Goal: Task Accomplishment & Management: Use online tool/utility

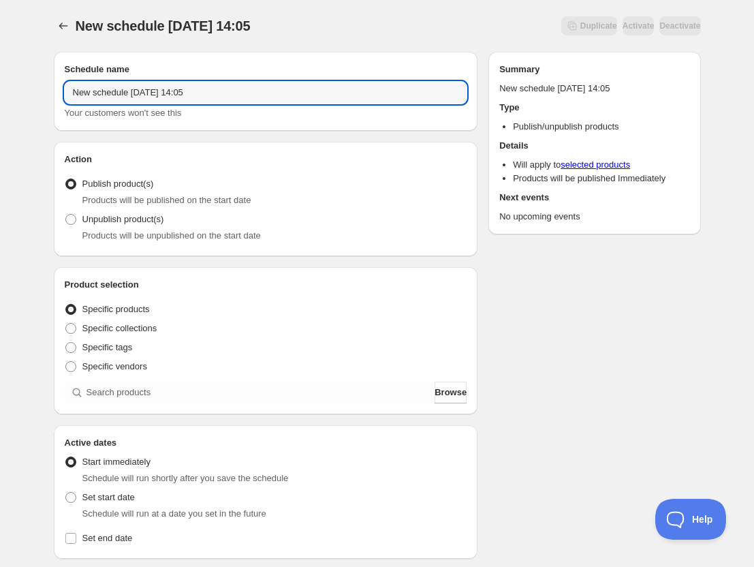
drag, startPoint x: 209, startPoint y: 93, endPoint x: 51, endPoint y: 108, distance: 158.8
click at [51, 108] on div "Schedule name New schedule [DATE] 14:05 Your customers won't see this Action Ac…" at bounding box center [372, 526] width 658 height 970
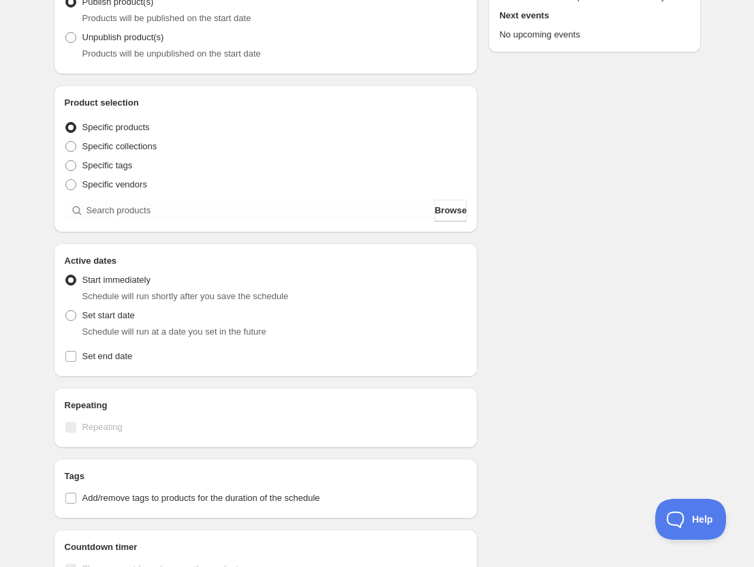
scroll to position [204, 0]
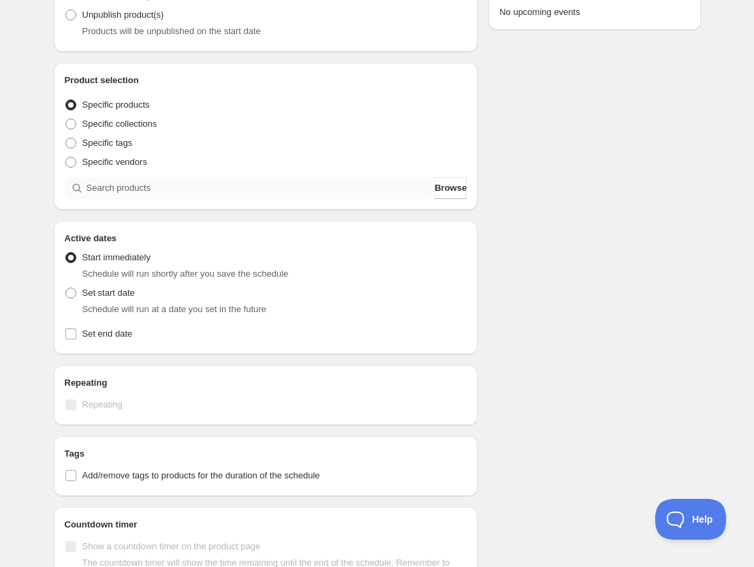
type input "BOHEME　[DATE]　22：00"
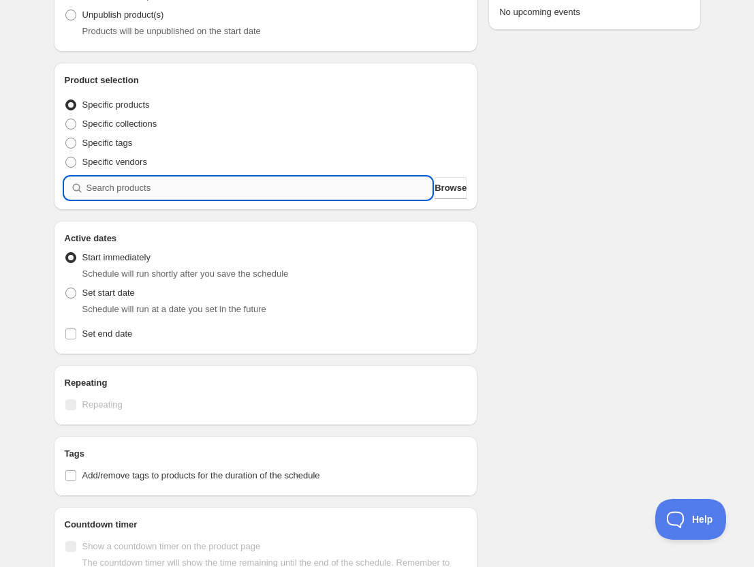
click at [122, 183] on input "search" at bounding box center [260, 188] width 346 height 22
type input "b"
type input "o"
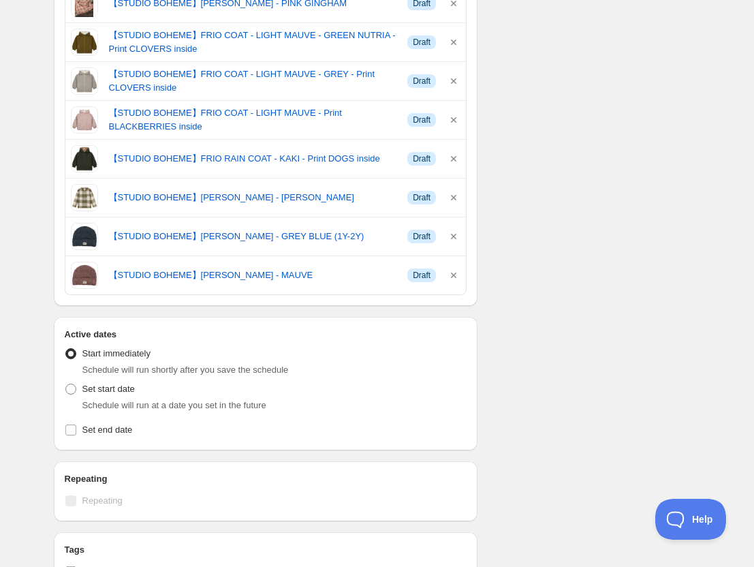
scroll to position [681, 0]
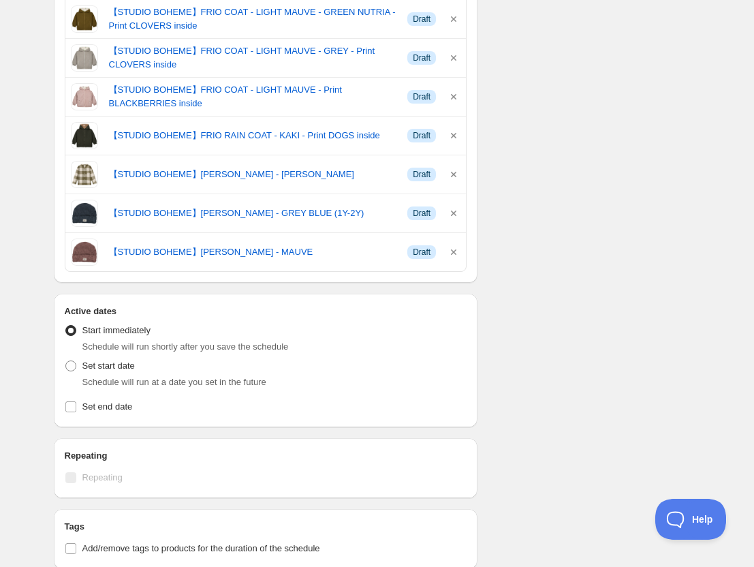
click at [212, 384] on span "Schedule will run at a date you set in the future" at bounding box center [174, 382] width 184 height 10
click at [90, 367] on span "Set start date" at bounding box center [108, 365] width 52 height 10
click at [66, 361] on input "Set start date" at bounding box center [65, 360] width 1 height 1
radio input "true"
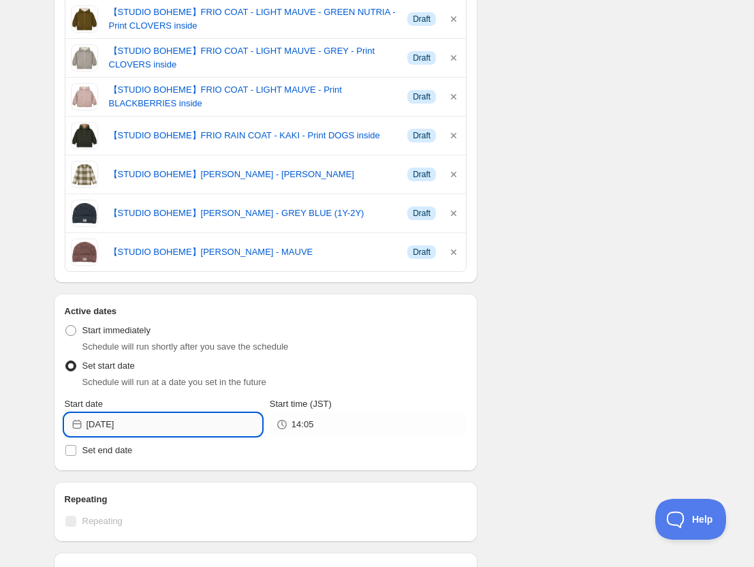
click at [243, 431] on input "[DATE]" at bounding box center [174, 425] width 175 height 22
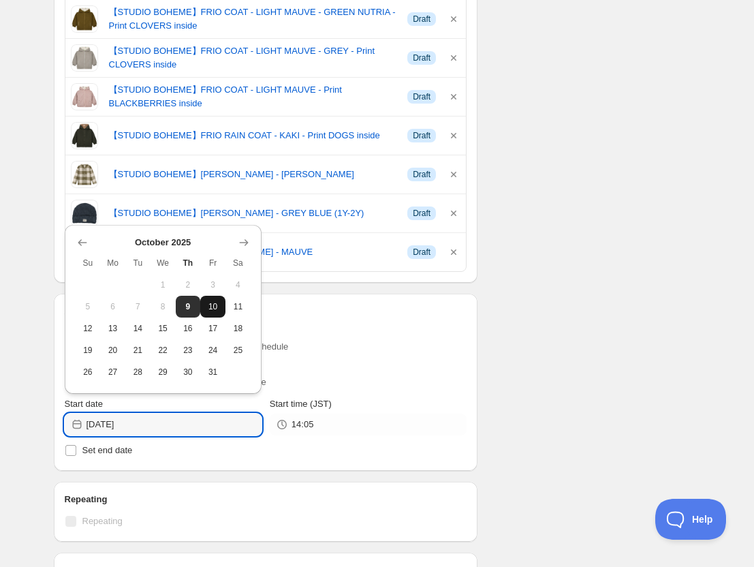
click at [213, 305] on span "10" at bounding box center [213, 306] width 14 height 11
type input "[DATE]"
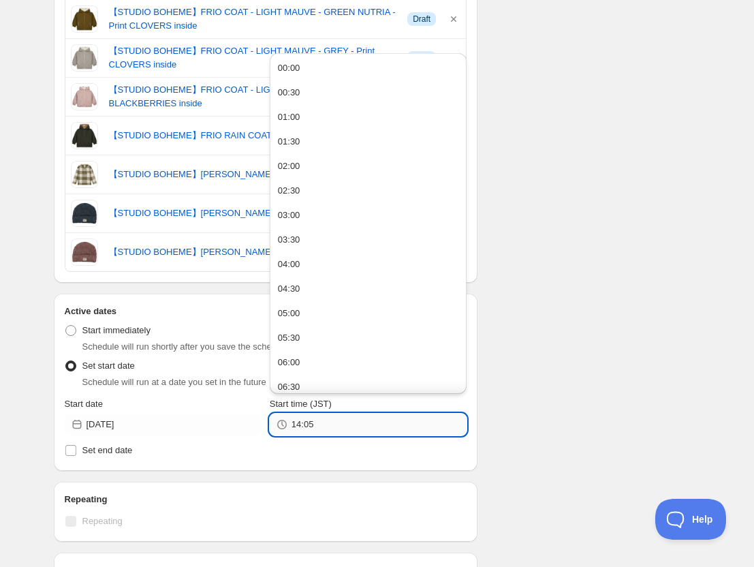
click at [338, 426] on input "14:05" at bounding box center [379, 425] width 175 height 22
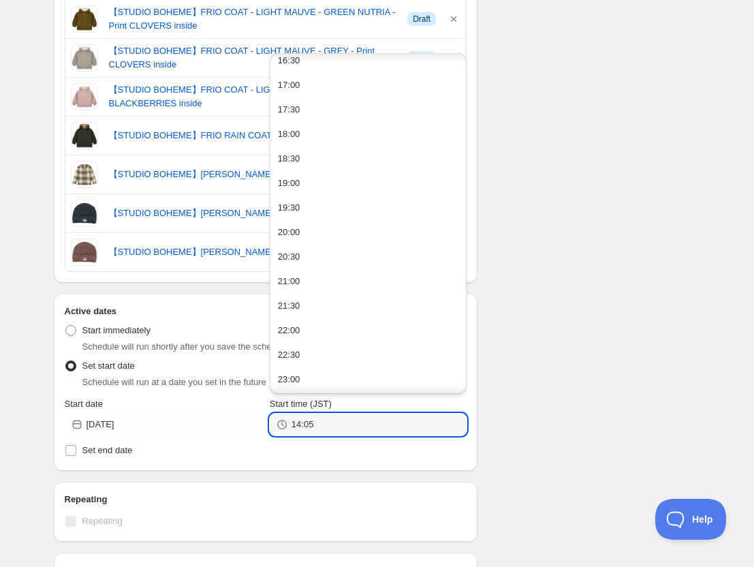
scroll to position [830, 0]
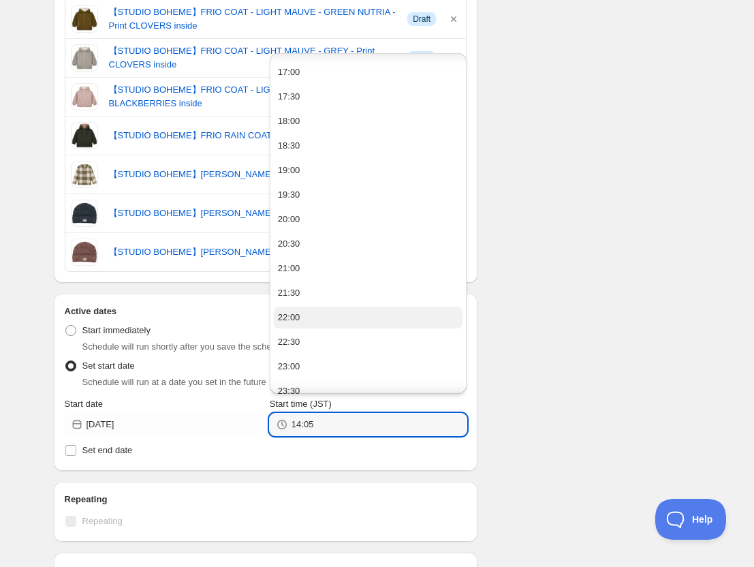
click at [343, 317] on button "22:00" at bounding box center [368, 318] width 189 height 22
type input "22:00"
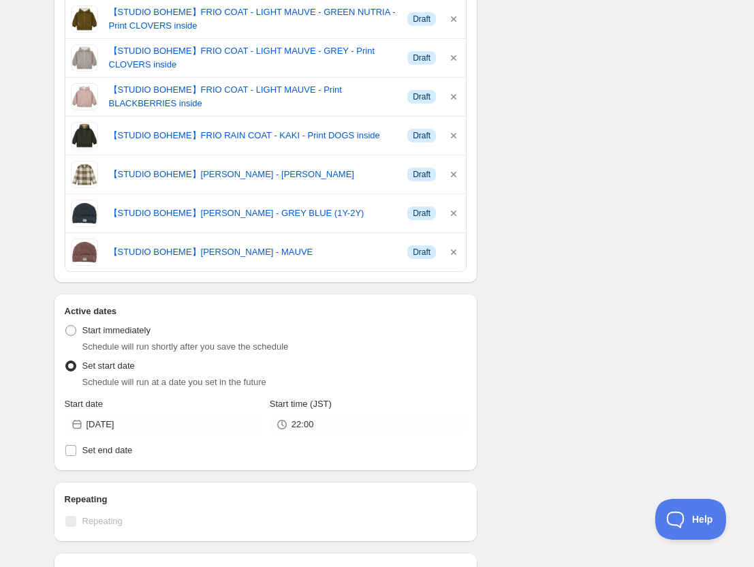
click at [550, 380] on div "Schedule name BOHEME　[DATE]　22：00 Your customers won't see this Action Action P…" at bounding box center [372, 142] width 658 height 1564
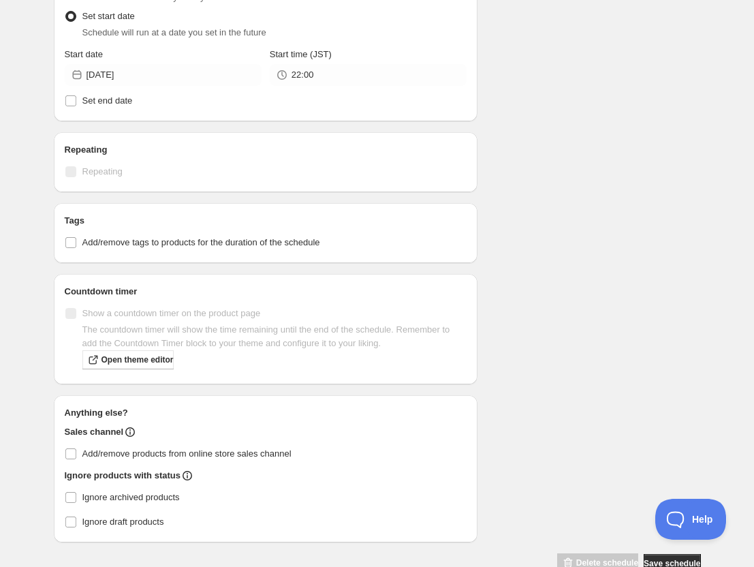
scroll to position [1063, 0]
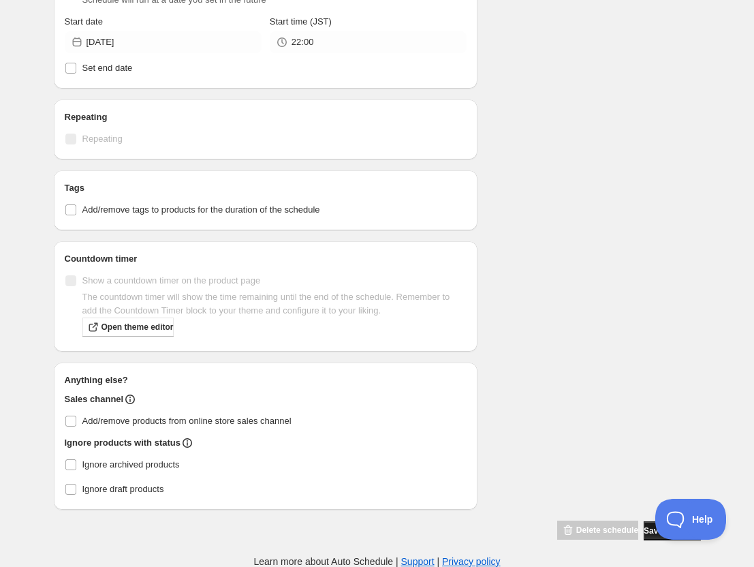
click at [644, 530] on span "Save schedule" at bounding box center [672, 530] width 57 height 11
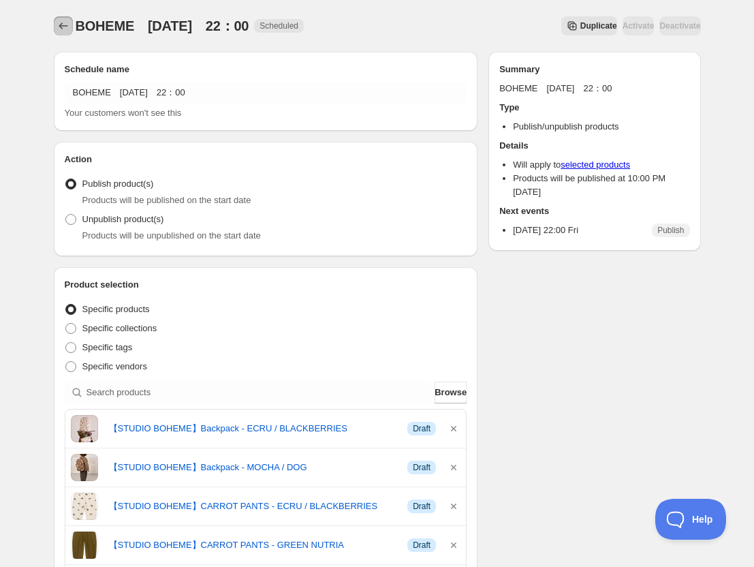
click at [67, 22] on icon "Schedules" at bounding box center [64, 26] width 14 height 14
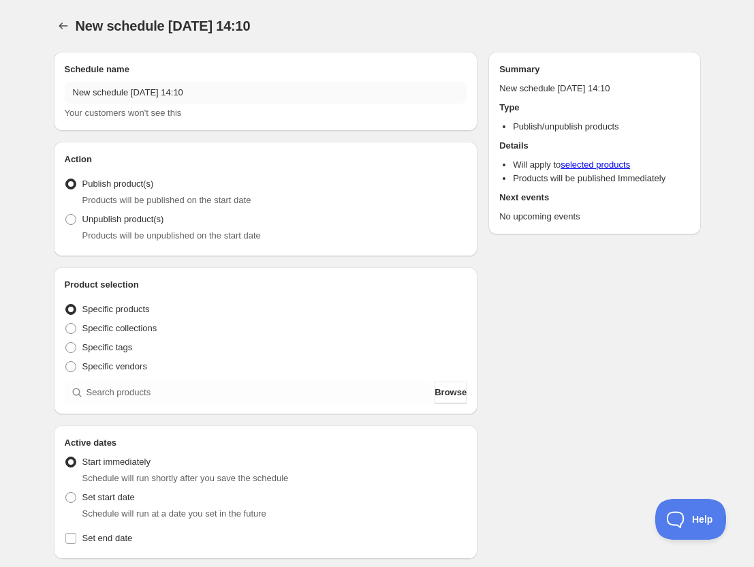
radio input "true"
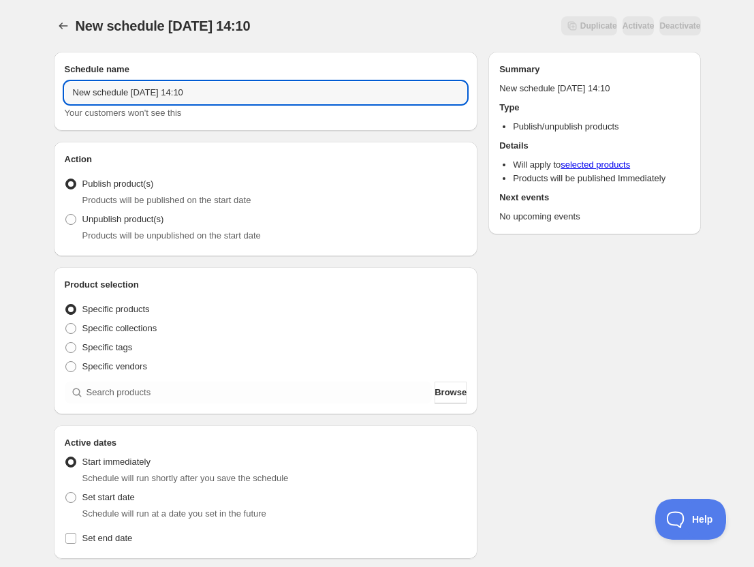
drag, startPoint x: 229, startPoint y: 97, endPoint x: -10, endPoint y: 121, distance: 239.6
click at [0, 121] on html "New schedule [DATE] 14:10. This page is ready New schedule [DATE] 14:10 Duplica…" at bounding box center [377, 283] width 754 height 567
click at [542, 319] on div "Schedule name latitta Your customers won't see this Action Action Publish produ…" at bounding box center [372, 526] width 658 height 970
click at [247, 99] on input "latitta" at bounding box center [266, 93] width 403 height 22
type input "latitta [DATE] 22:00"
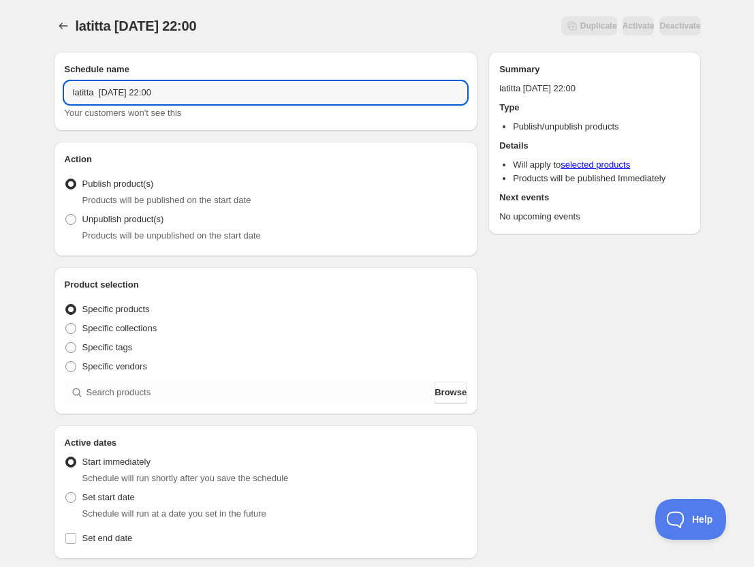
click at [486, 285] on div "Schedule name latitta [DATE] 22:00 Your customers won't see this Action Action …" at bounding box center [372, 526] width 658 height 970
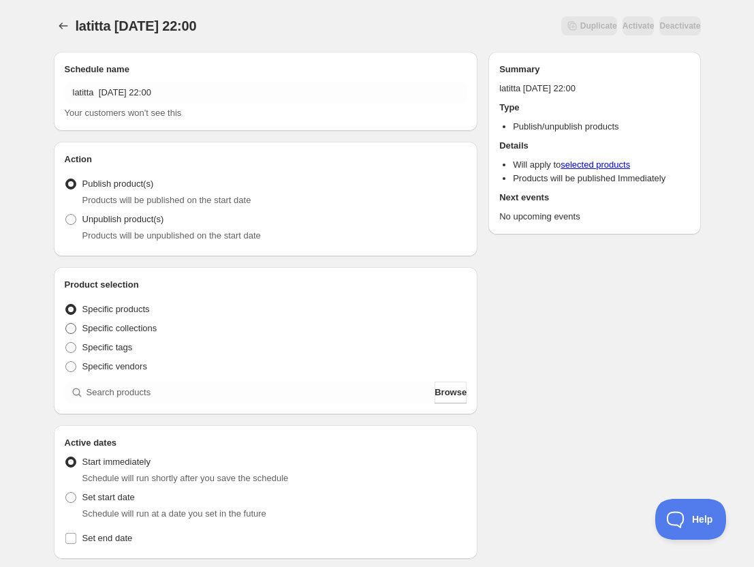
click at [114, 326] on span "Specific collections" at bounding box center [119, 328] width 75 height 10
click at [66, 324] on input "Specific collections" at bounding box center [65, 323] width 1 height 1
radio input "true"
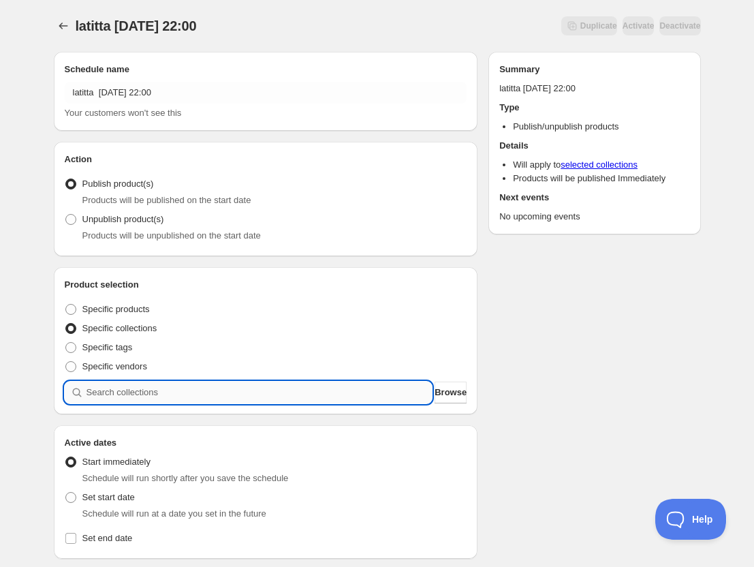
click at [223, 391] on input "search" at bounding box center [260, 393] width 346 height 22
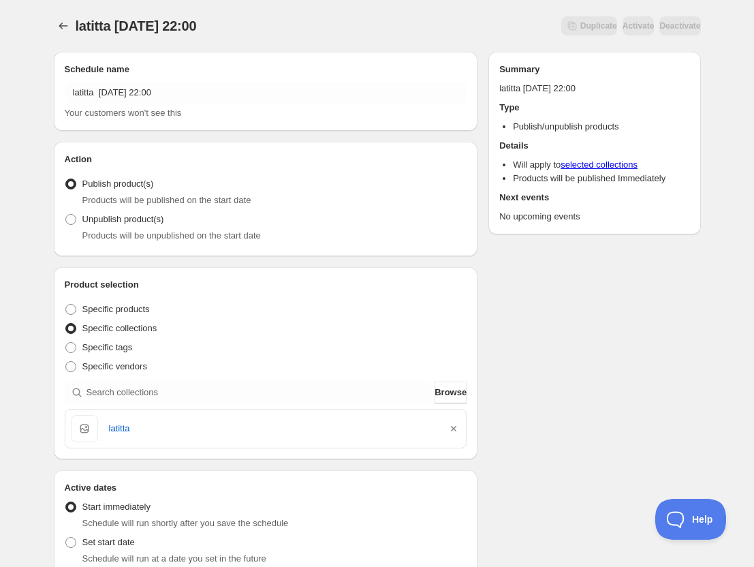
scroll to position [68, 0]
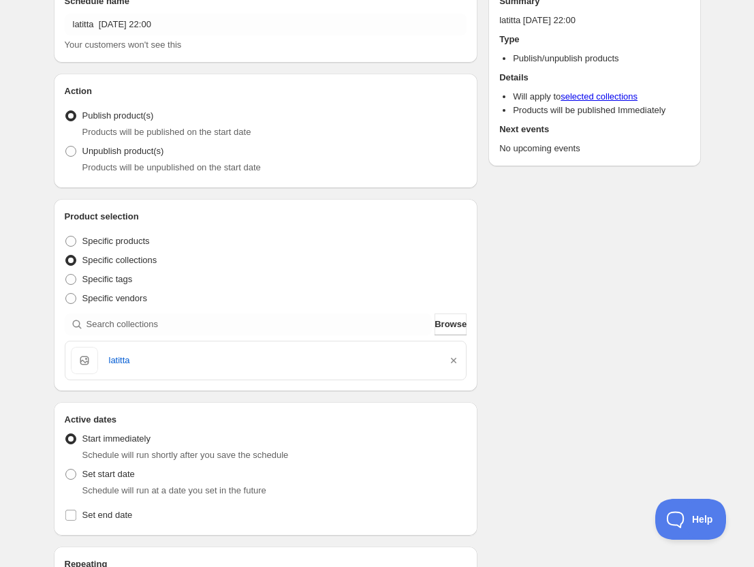
click at [183, 494] on span "Schedule will run at a date you set in the future" at bounding box center [174, 490] width 184 height 10
click at [91, 481] on label "Set start date" at bounding box center [100, 474] width 70 height 19
click at [66, 469] on input "Set start date" at bounding box center [65, 469] width 1 height 1
radio input "true"
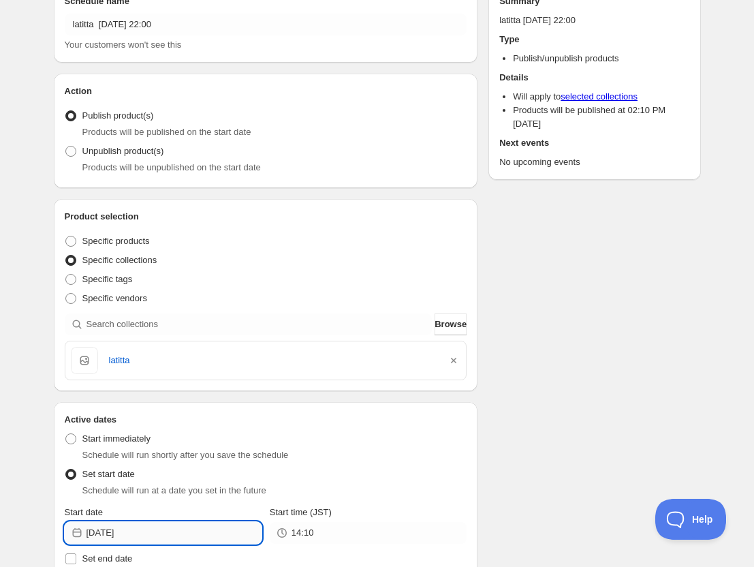
click at [202, 534] on input "[DATE]" at bounding box center [174, 533] width 175 height 22
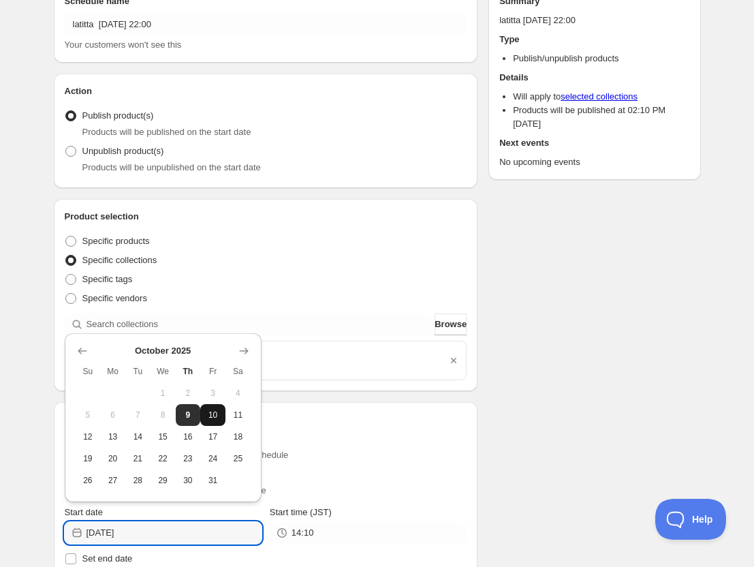
click at [213, 405] on button "10" at bounding box center [212, 415] width 25 height 22
type input "[DATE]"
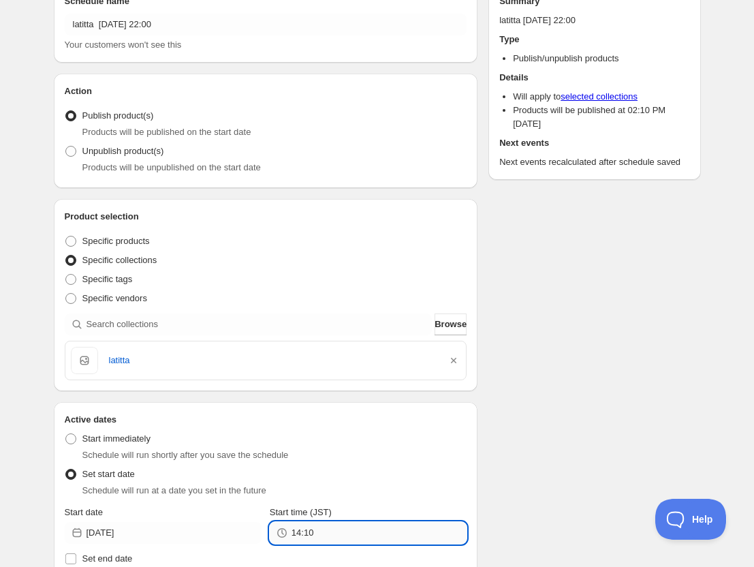
click at [322, 531] on input "14:10" at bounding box center [379, 533] width 175 height 22
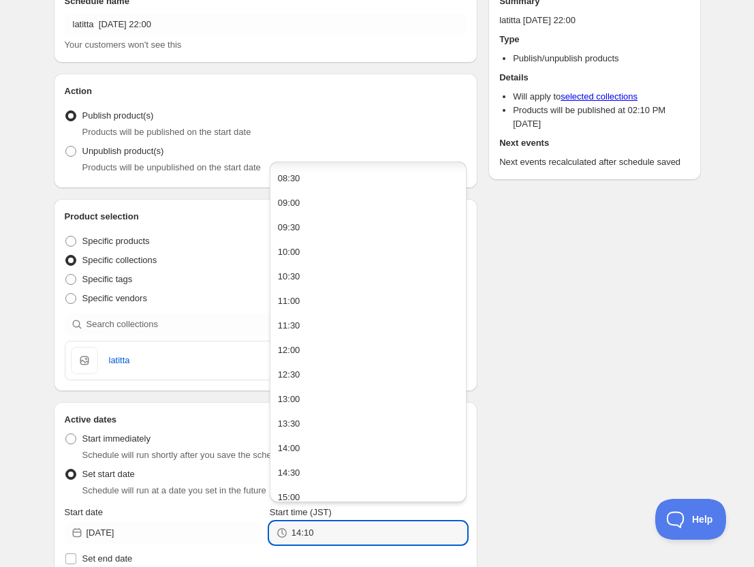
scroll to position [842, 0]
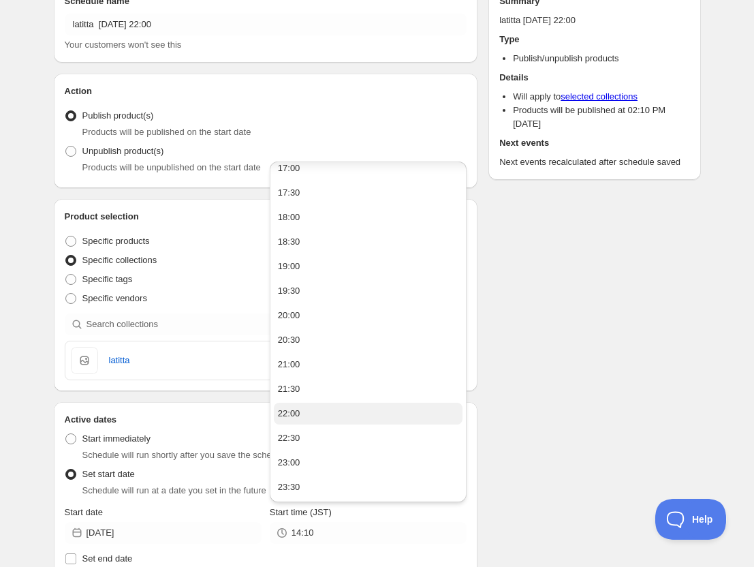
click at [358, 412] on button "22:00" at bounding box center [368, 414] width 189 height 22
type input "22:00"
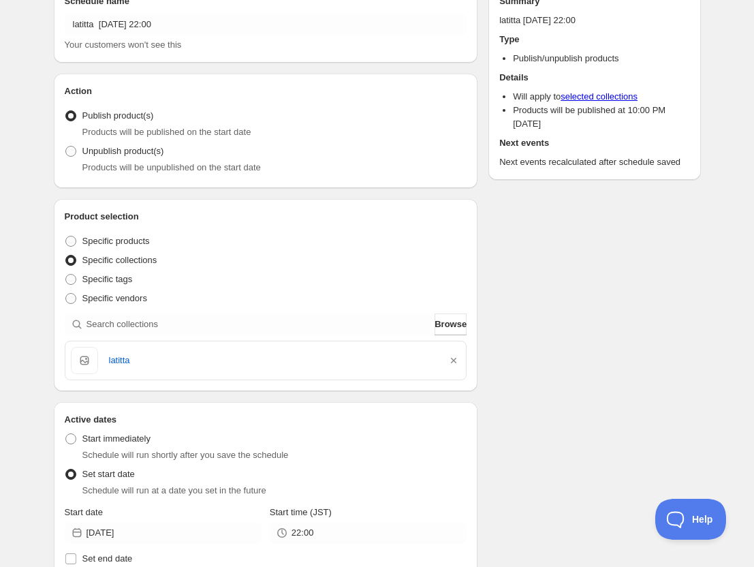
click at [546, 480] on div "Schedule name latitta [DATE] 22:00 Your customers won't see this Action Action …" at bounding box center [372, 502] width 658 height 1059
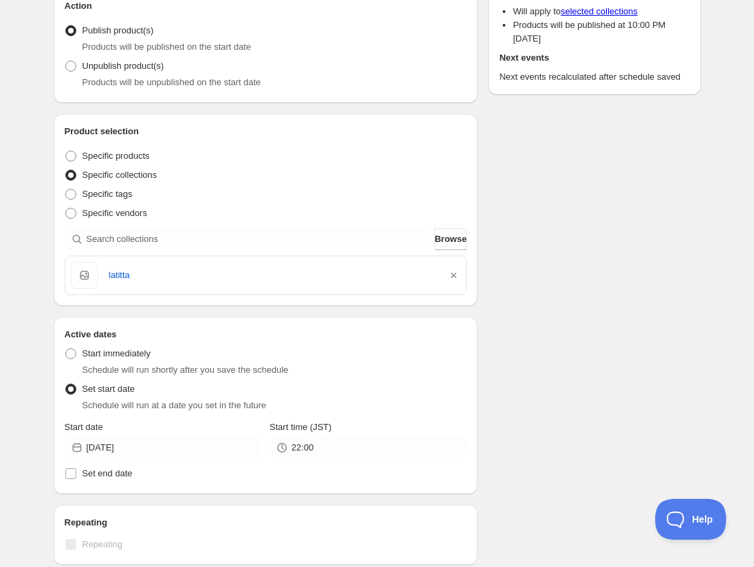
scroll to position [341, 0]
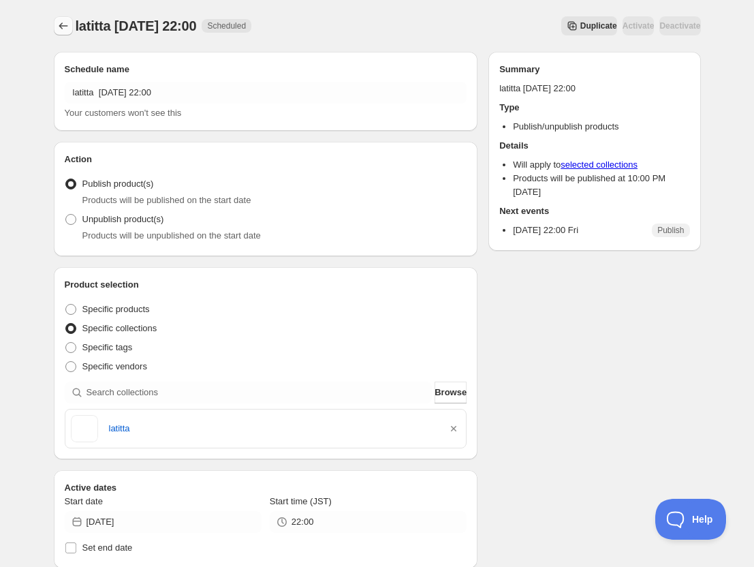
click at [63, 27] on icon "Schedules" at bounding box center [64, 26] width 14 height 14
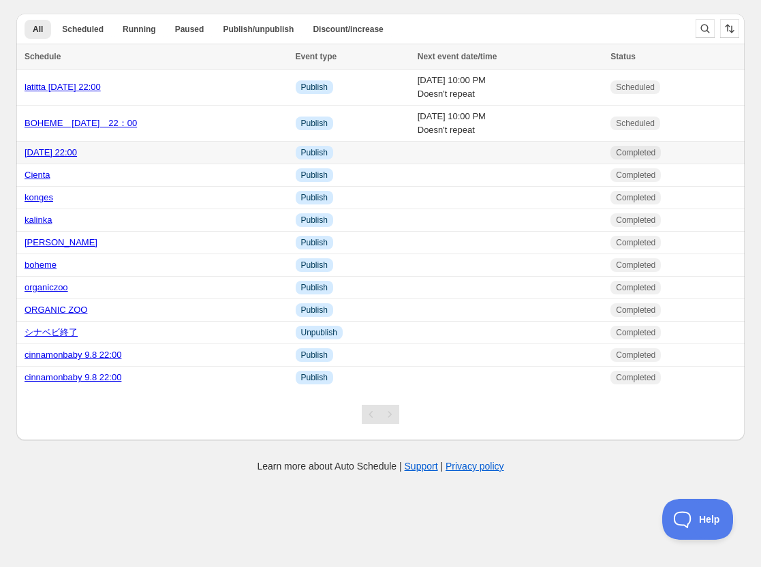
click at [43, 155] on link "[DATE] 22:00" at bounding box center [51, 152] width 52 height 10
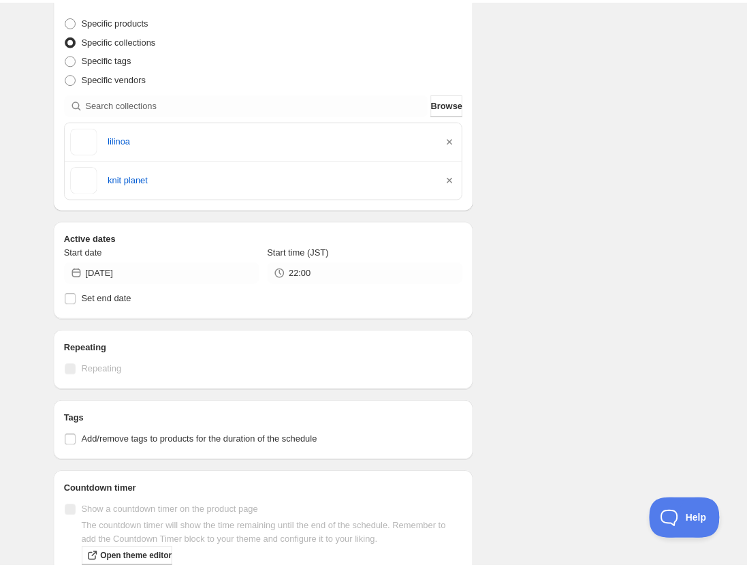
scroll to position [273, 0]
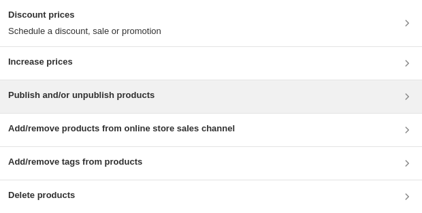
click at [35, 108] on div "Publish and/or unpublish products" at bounding box center [211, 96] width 422 height 33
click at [74, 104] on div "Publish and/or unpublish products" at bounding box center [81, 97] width 146 height 16
